Goal: Find contact information: Find contact information

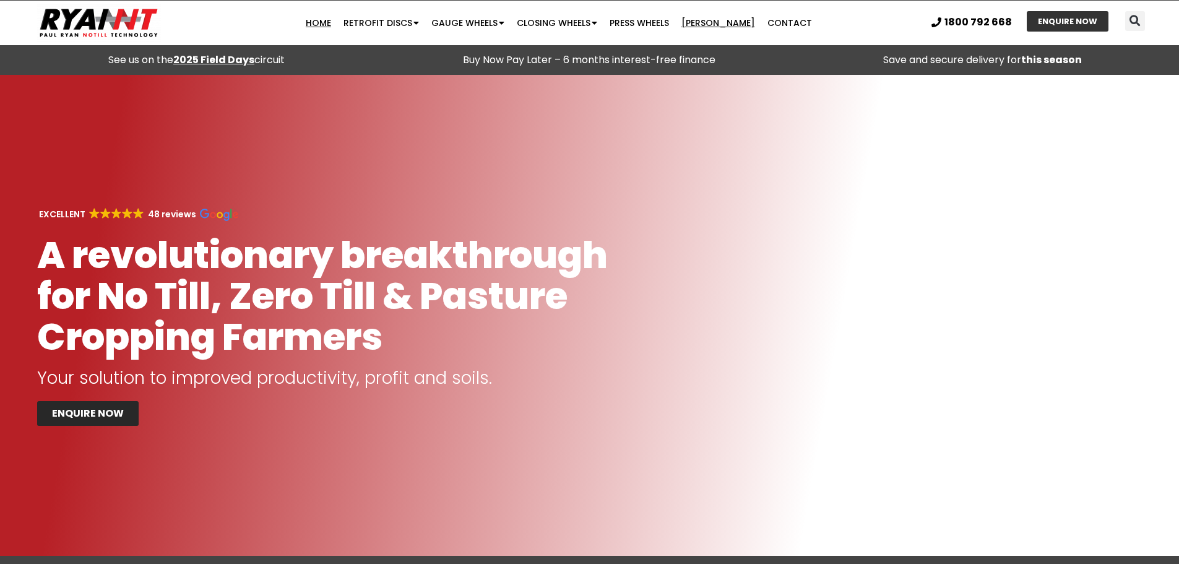
click at [718, 22] on link "[PERSON_NAME]" at bounding box center [718, 23] width 86 height 25
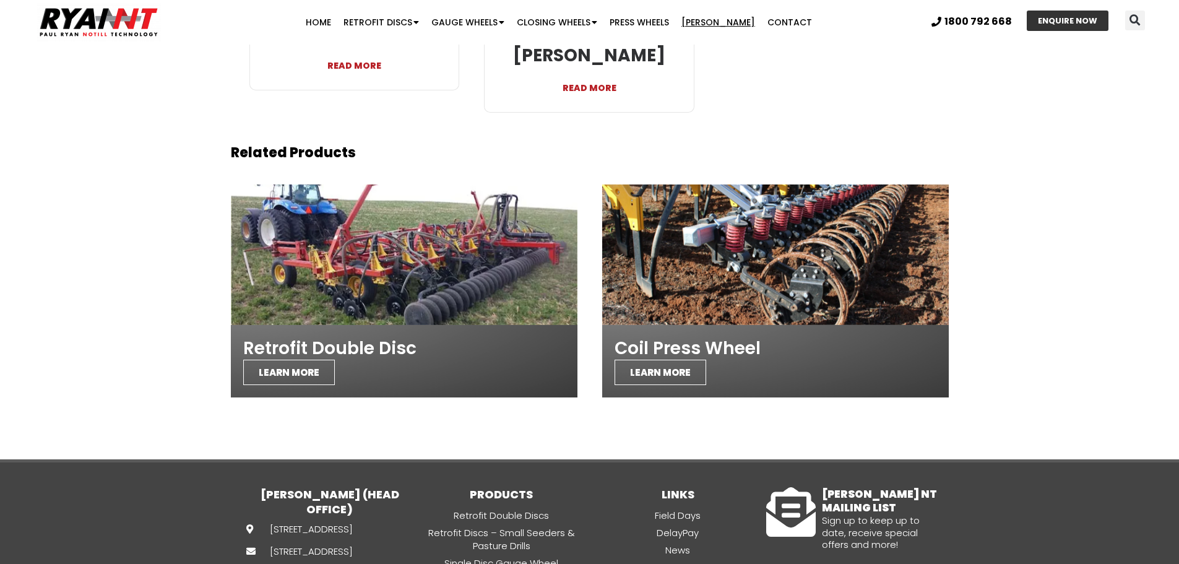
scroll to position [2890, 0]
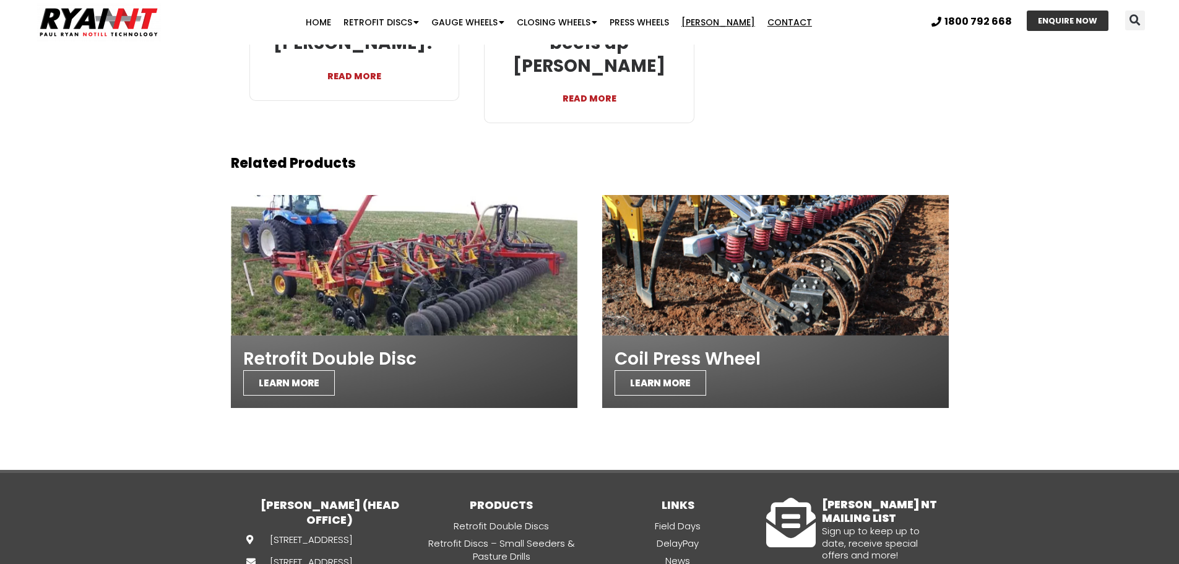
click at [778, 17] on link "Contact" at bounding box center [789, 22] width 57 height 25
